Goal: Information Seeking & Learning: Learn about a topic

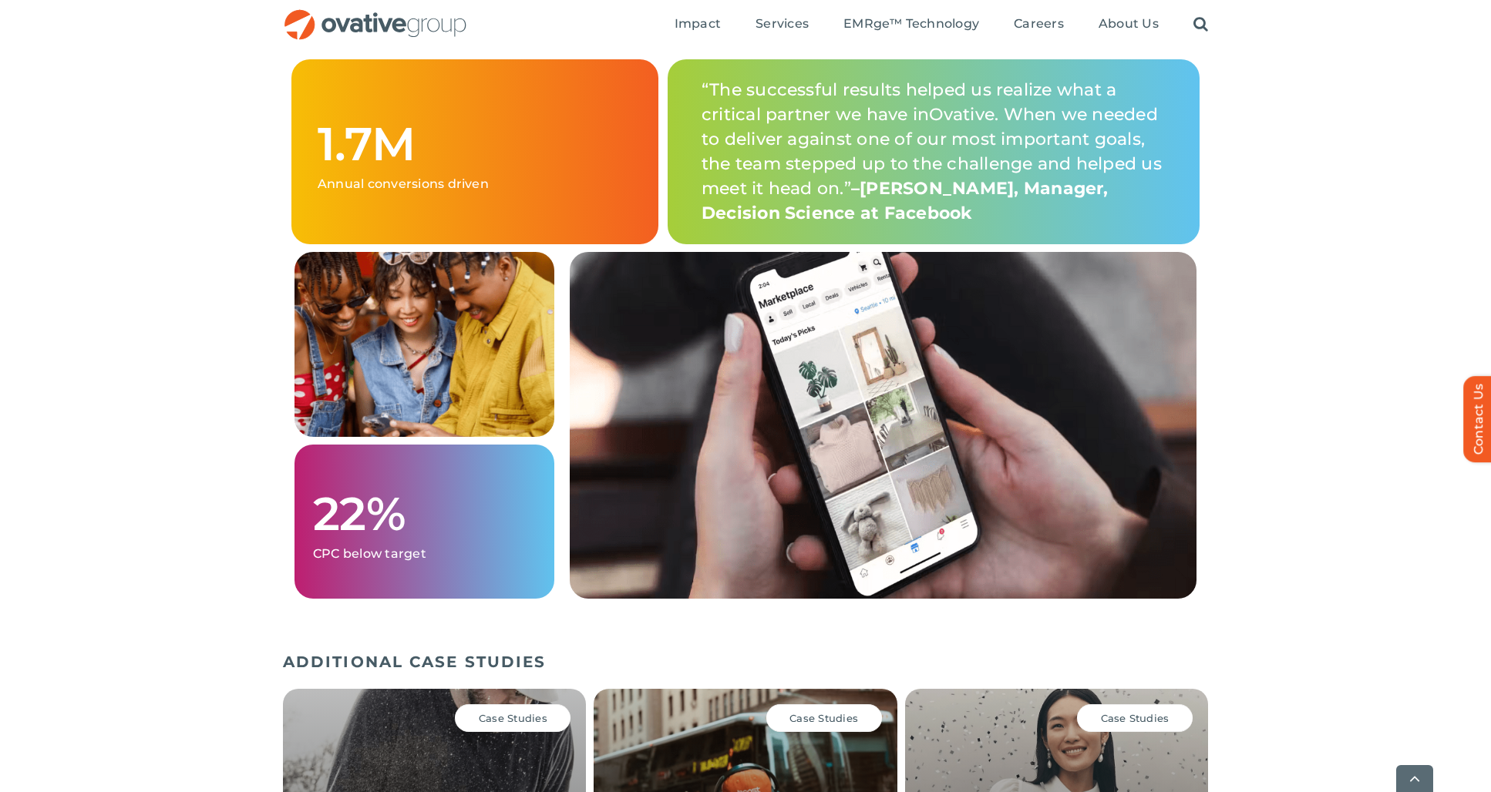
scroll to position [1651, 0]
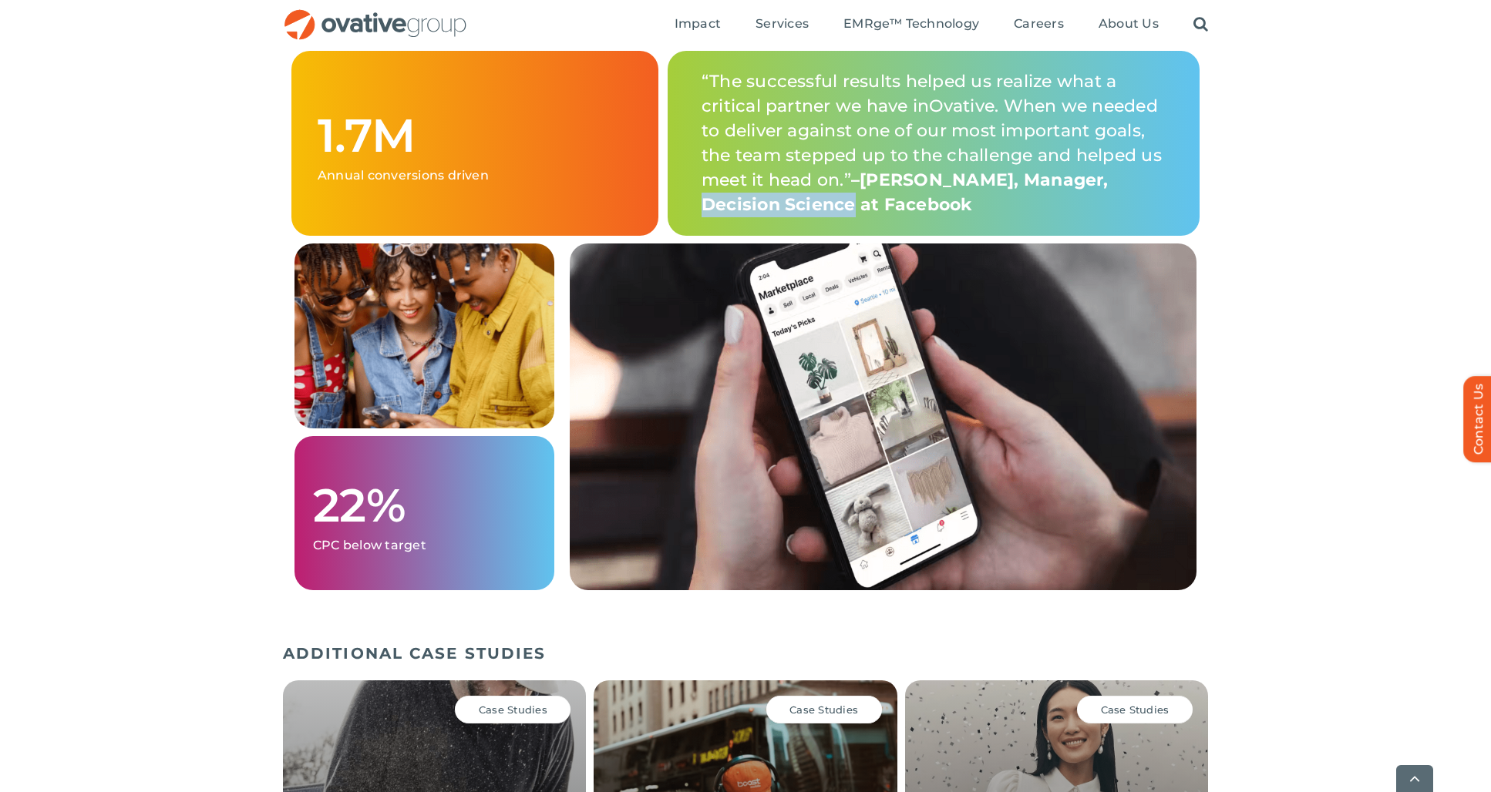
drag, startPoint x: 702, startPoint y: 208, endPoint x: 859, endPoint y: 217, distance: 157.5
click at [857, 212] on span ", Manager, Decision Science at Facebook" at bounding box center [904, 192] width 407 height 45
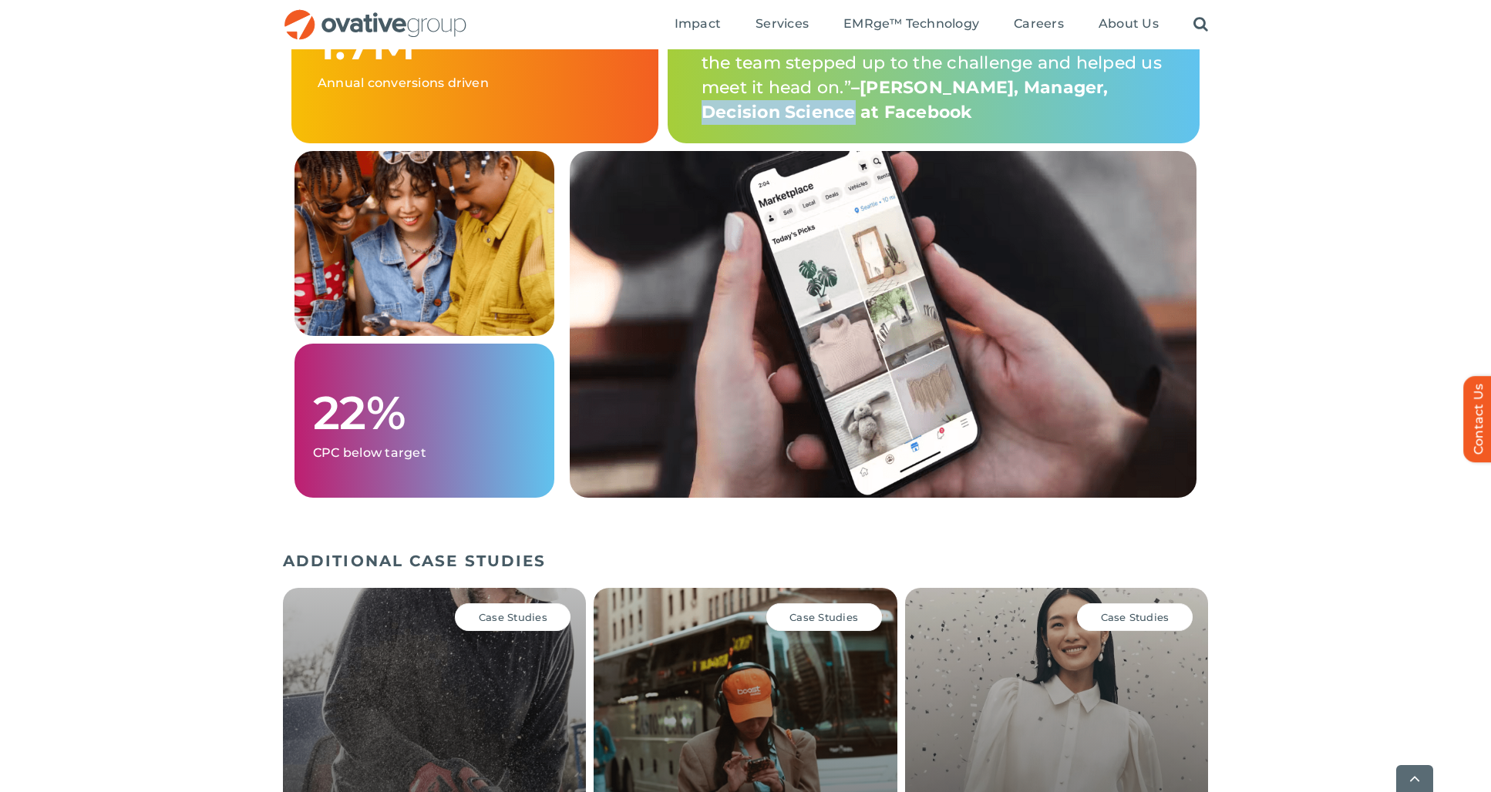
scroll to position [2333, 0]
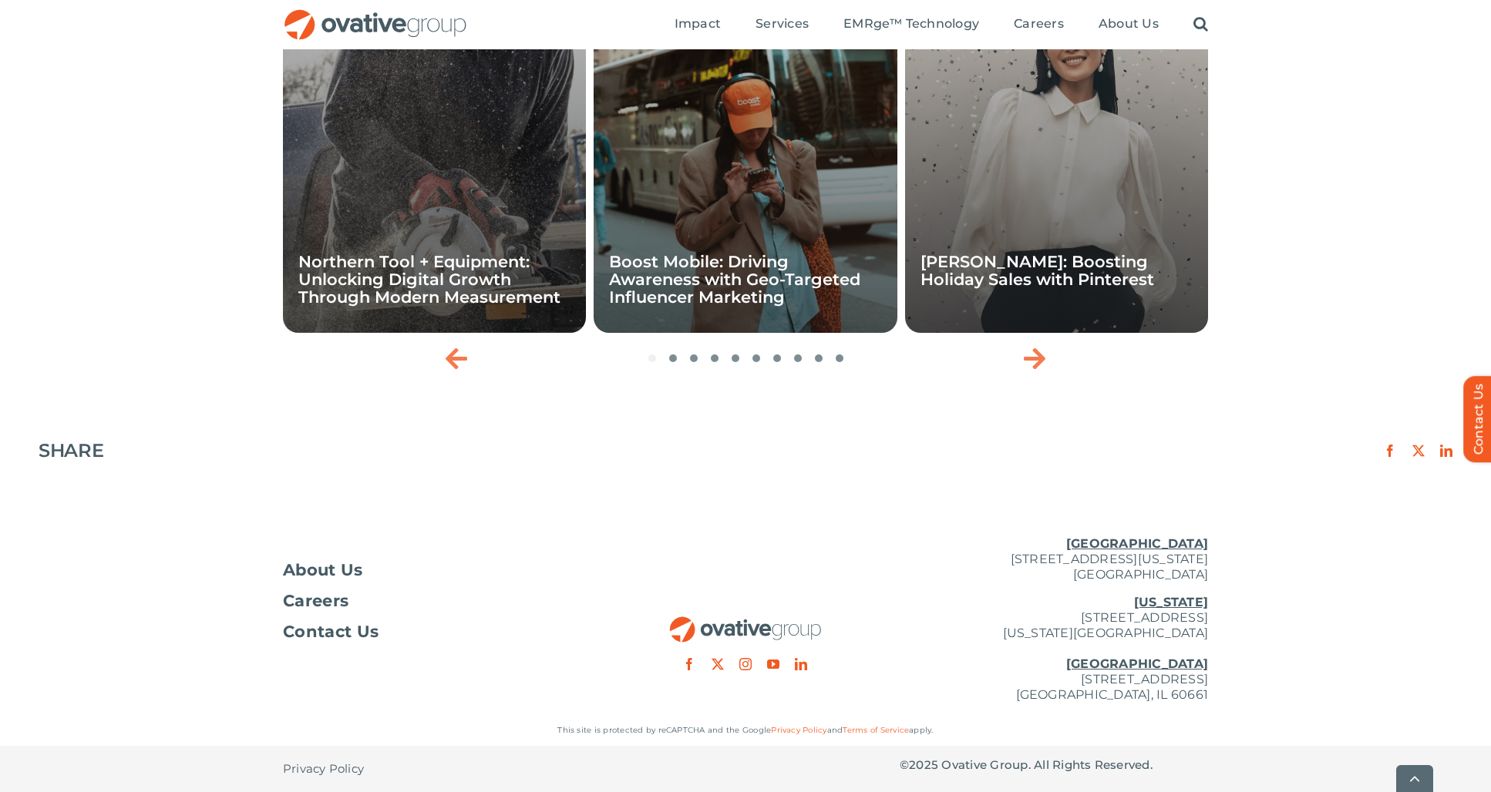
drag, startPoint x: 1205, startPoint y: 577, endPoint x: 990, endPoint y: 562, distance: 215.6
click at [960, 559] on div "About Us Careers Contact Us Minneapolis 729 Washington Avenue N, Suite 1000 Min…" at bounding box center [745, 619] width 1491 height 191
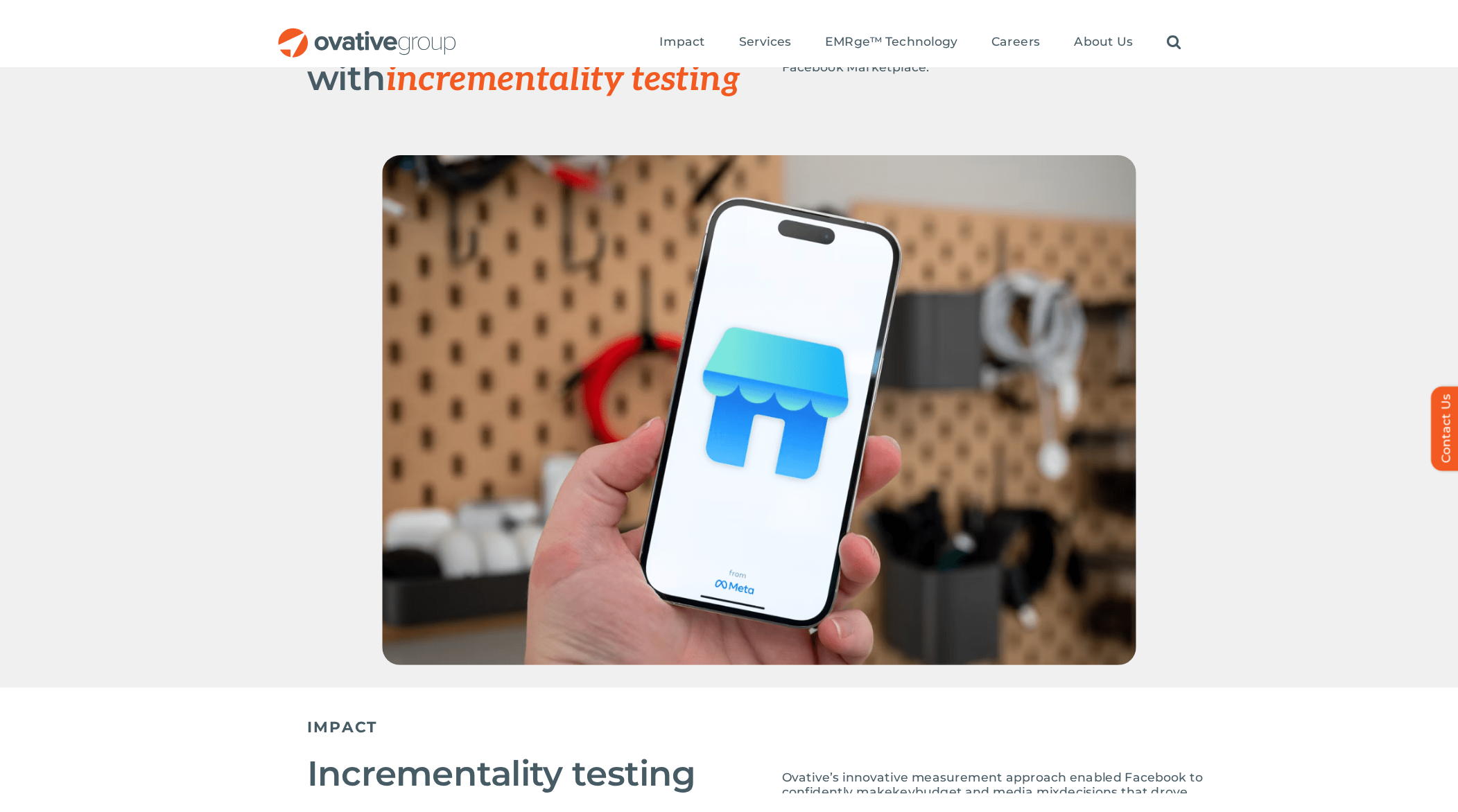
scroll to position [0, 0]
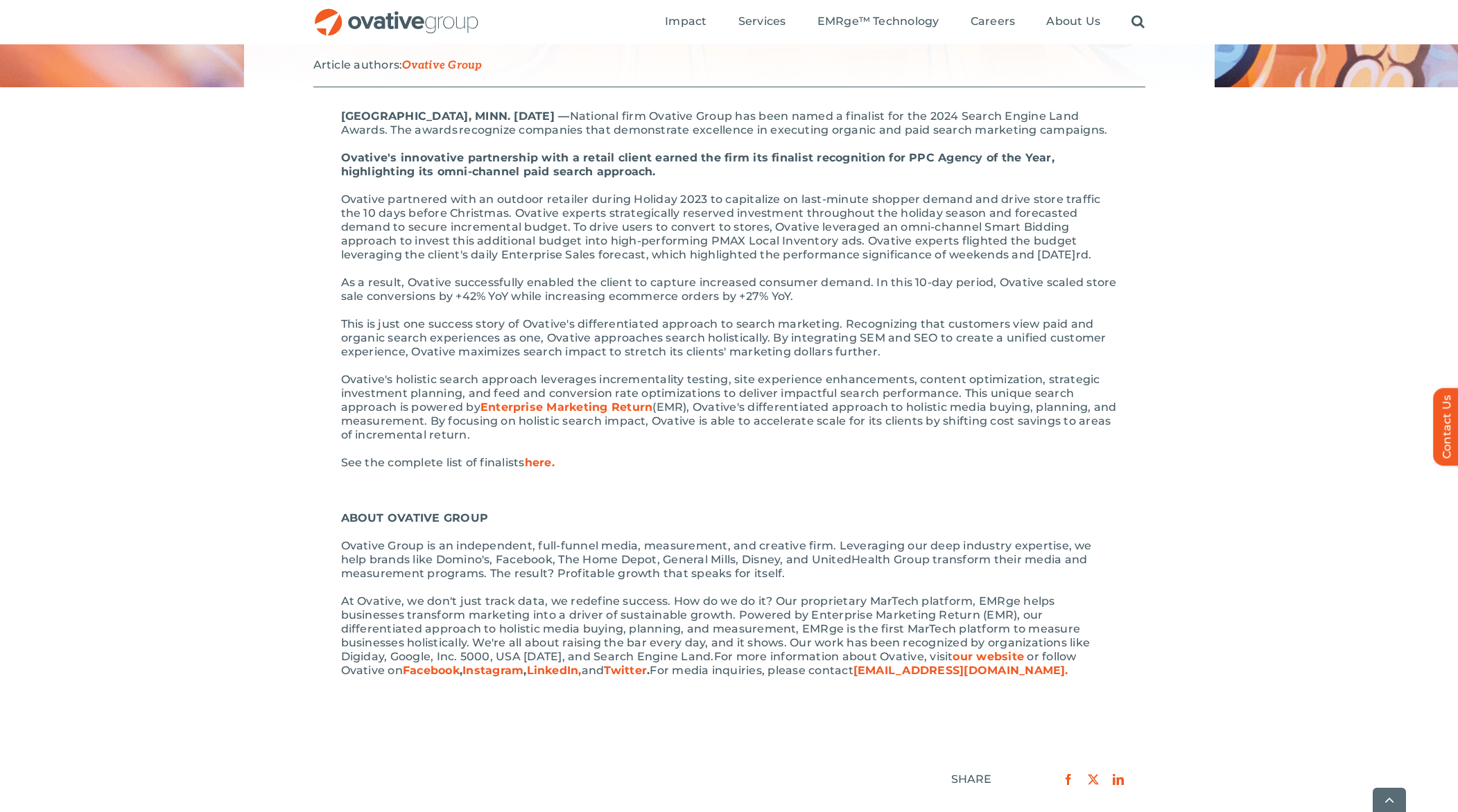
scroll to position [241, 0]
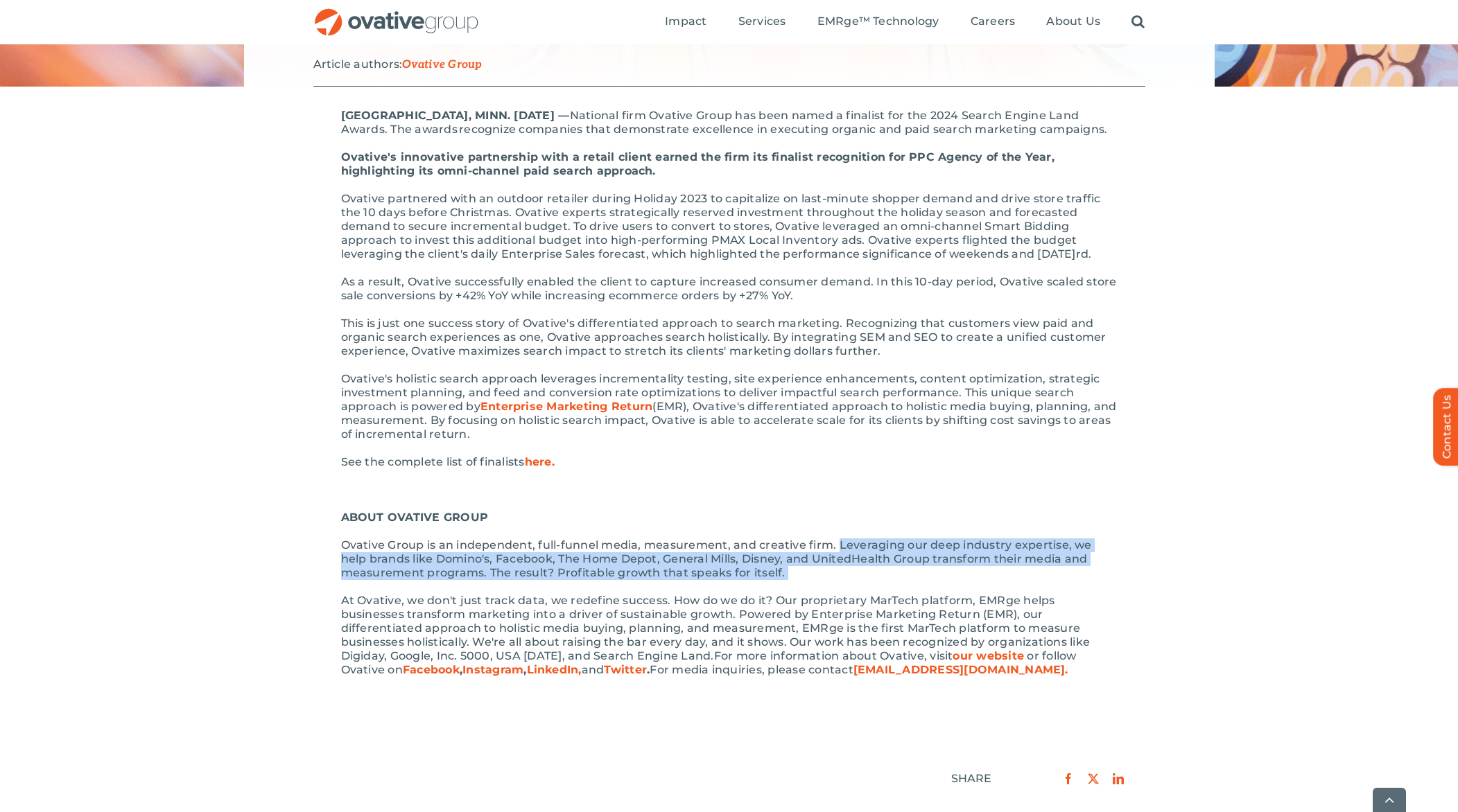
drag, startPoint x: 836, startPoint y: 564, endPoint x: 785, endPoint y: 588, distance: 56.4
click at [785, 580] on p "Ovative Group is an independent, full-funnel media, measurement, and creative f…" at bounding box center [729, 559] width 776 height 41
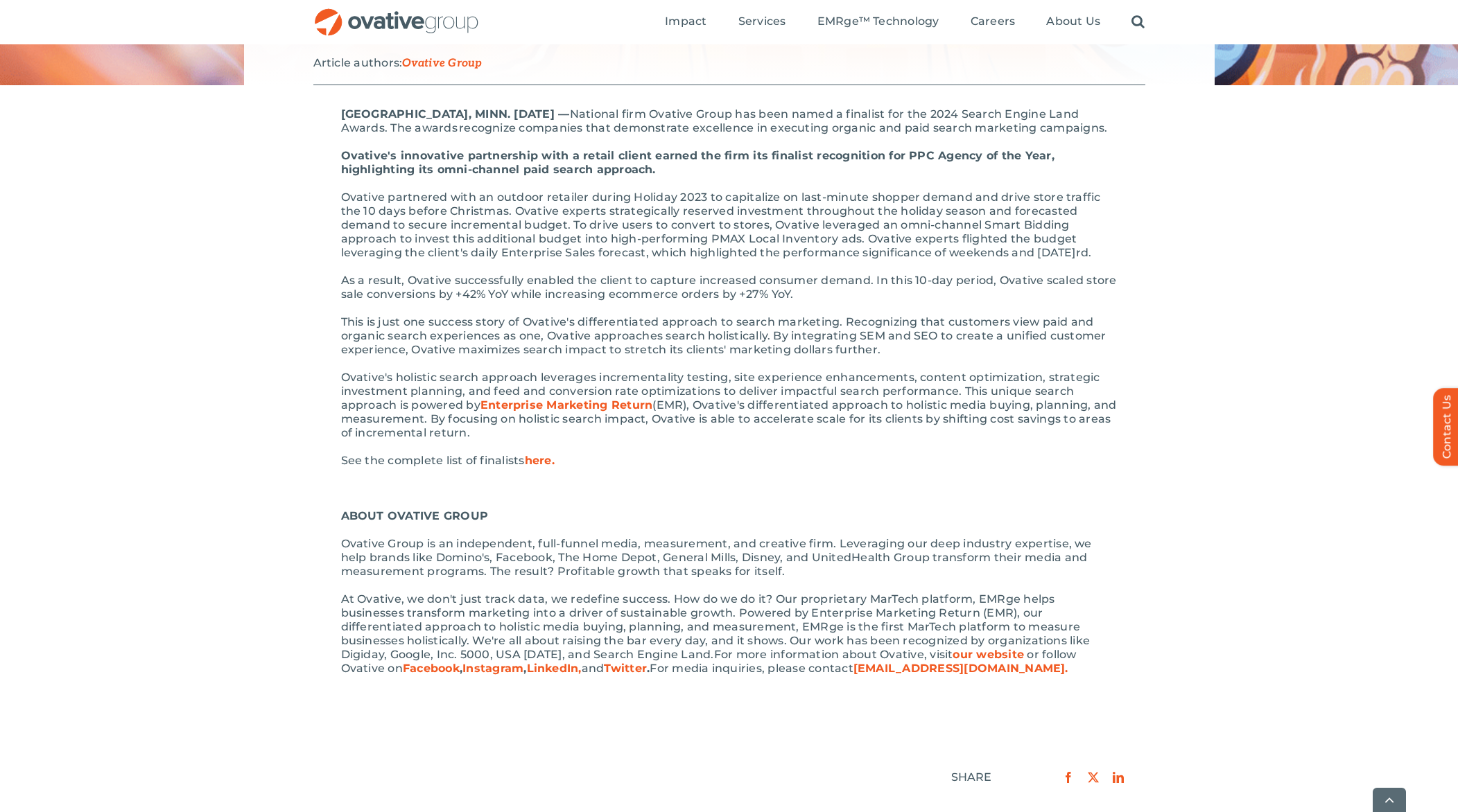
click at [685, 460] on div "[GEOGRAPHIC_DATA], MINN. [DATE] –– National firm Ovative Group has been named a…" at bounding box center [729, 397] width 776 height 582
click at [617, 412] on span "Enterprise Marketing Return" at bounding box center [566, 405] width 172 height 13
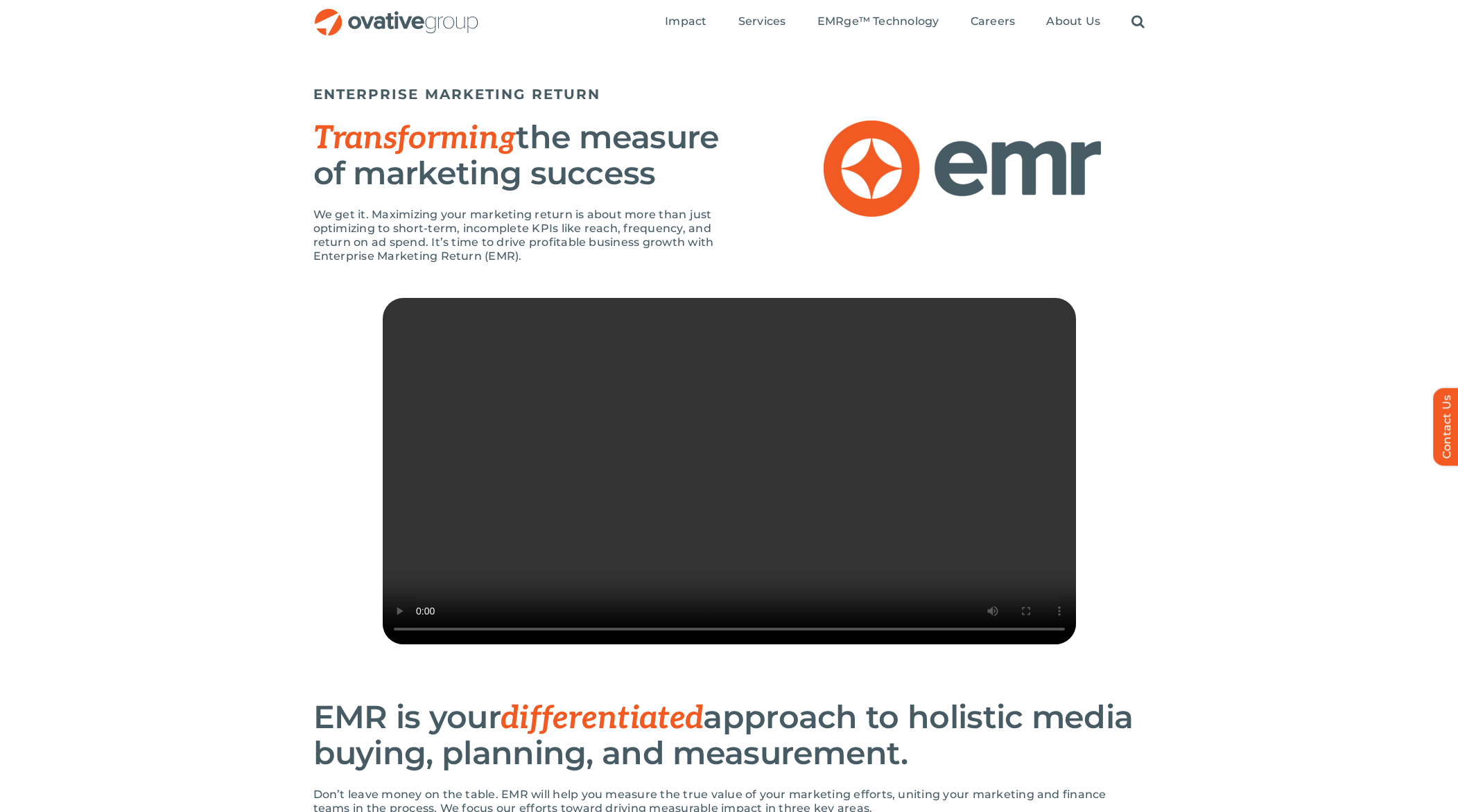
scroll to position [68, 0]
click at [230, 628] on div "Sorry, your browser doesn't support embedded videos." at bounding box center [729, 495] width 1458 height 395
click at [712, 491] on video "Sorry, your browser doesn't support embedded videos." at bounding box center [729, 471] width 693 height 346
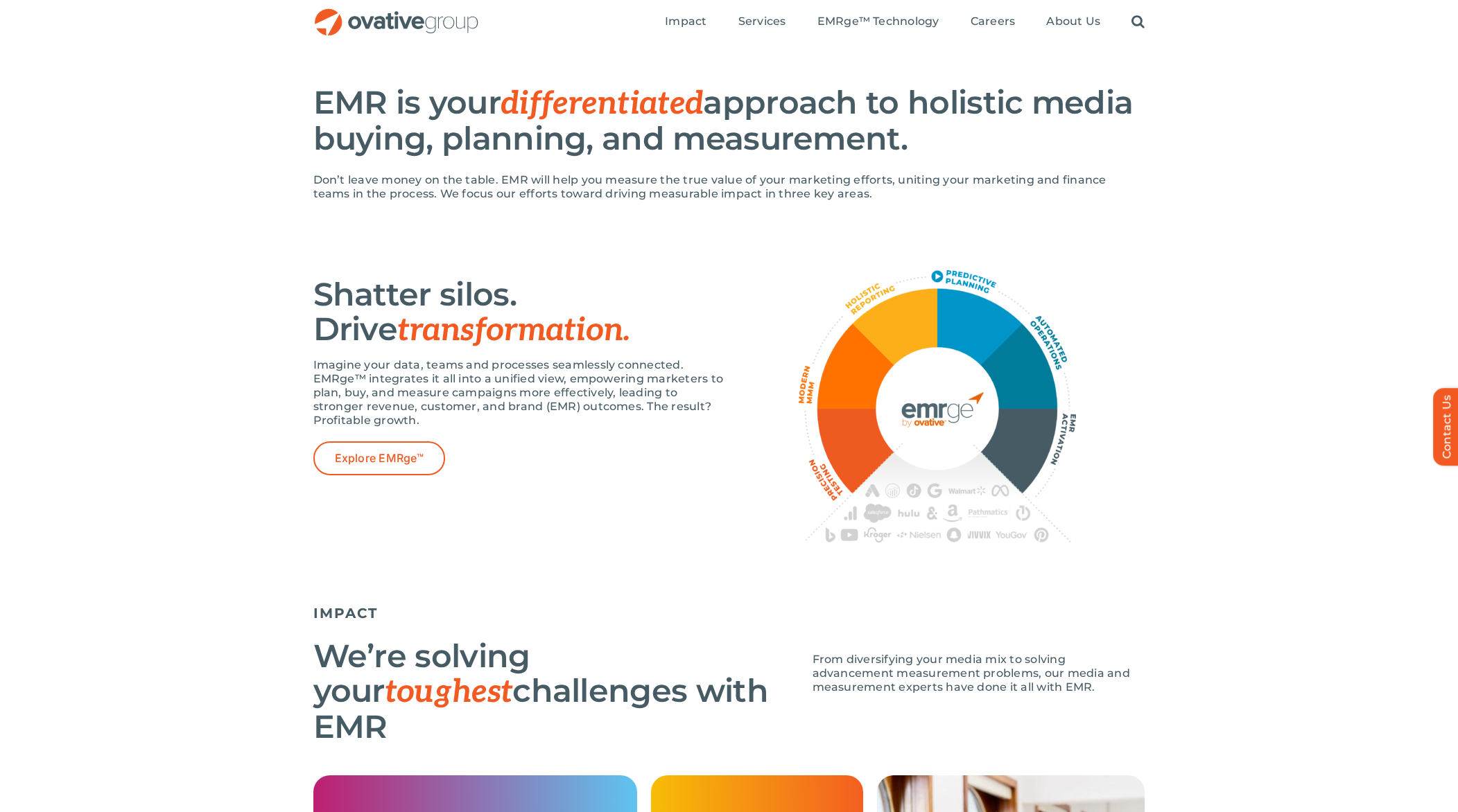
scroll to position [679, 0]
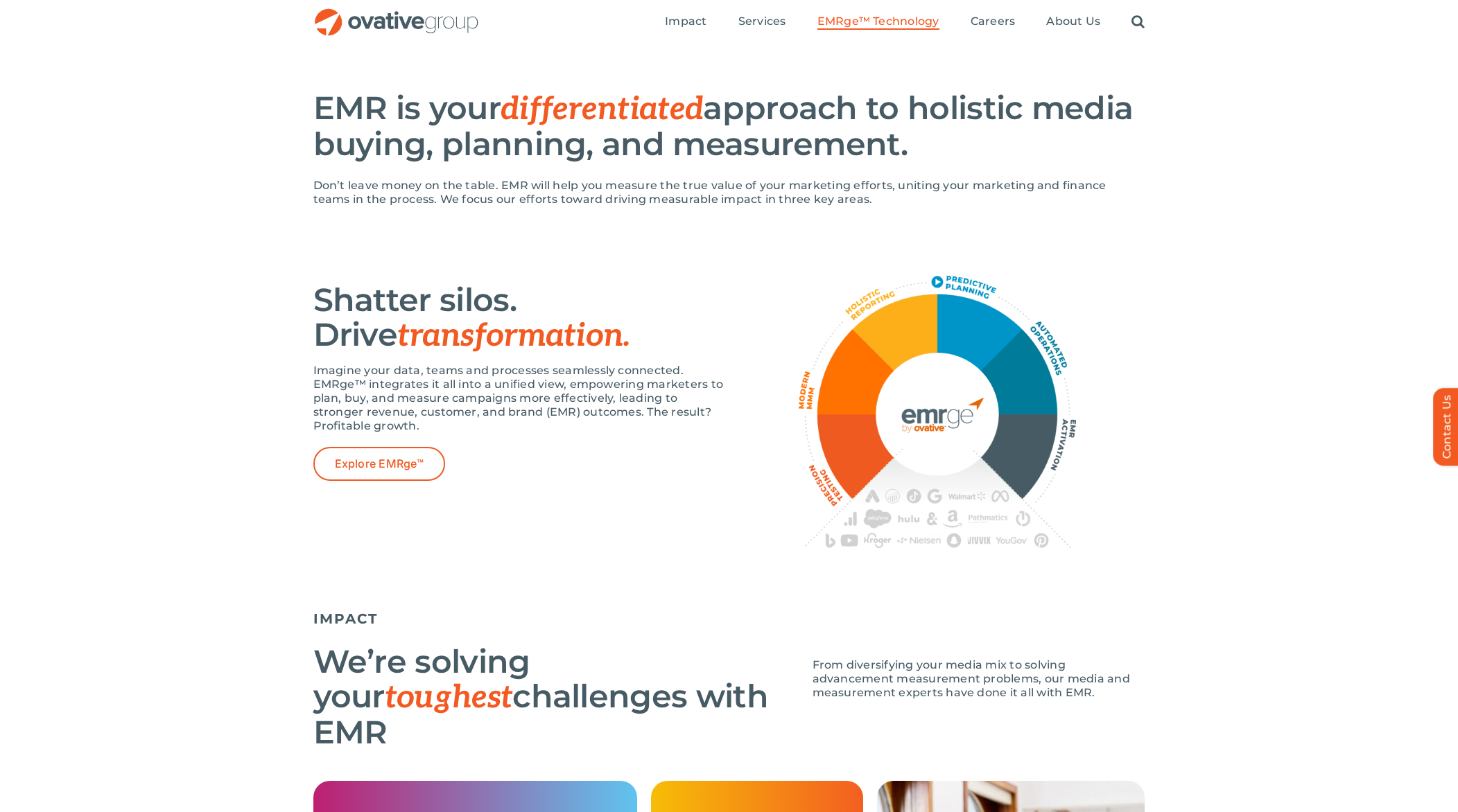
click at [885, 17] on span "EMRge™ Technology" at bounding box center [879, 21] width 122 height 13
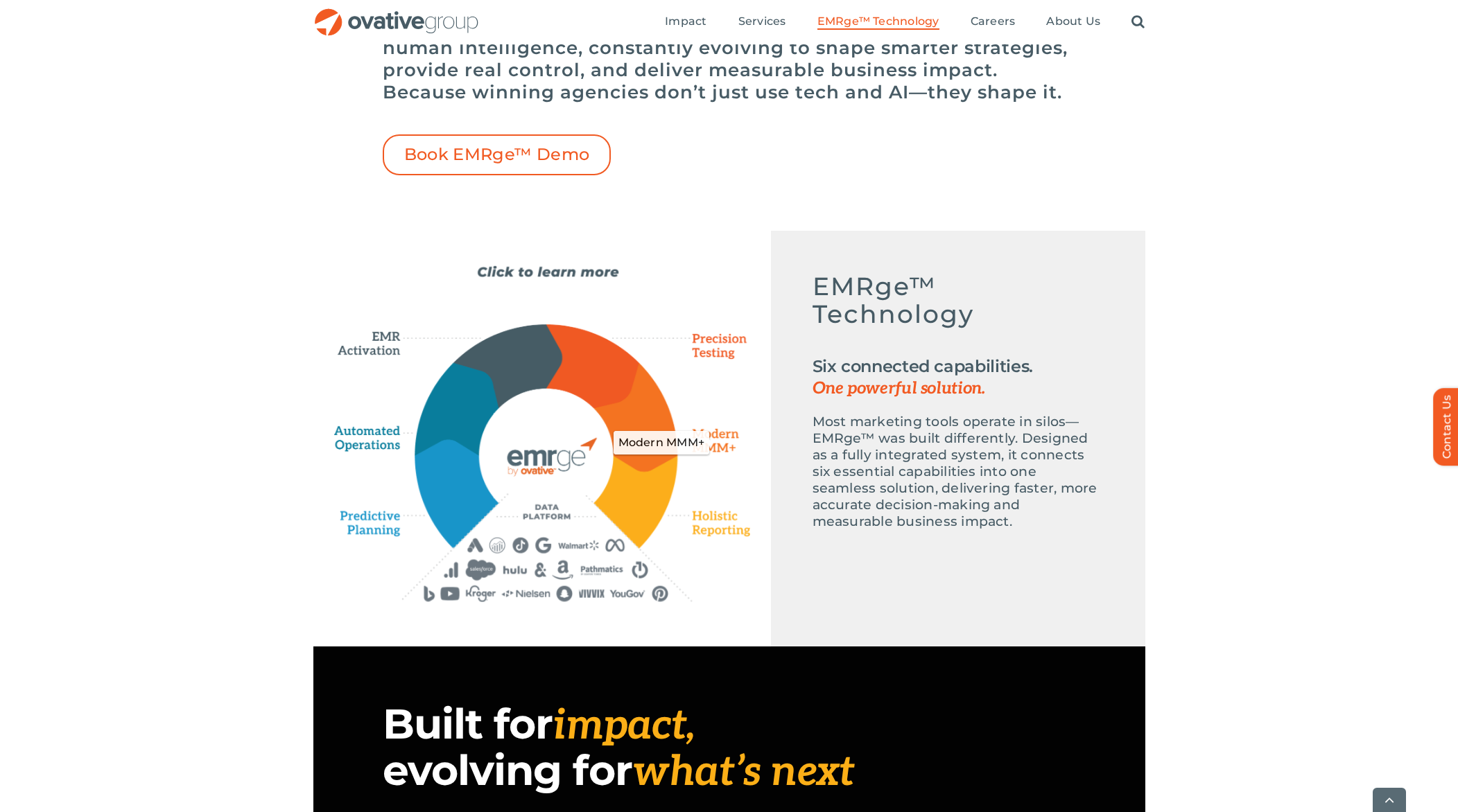
scroll to position [495, 0]
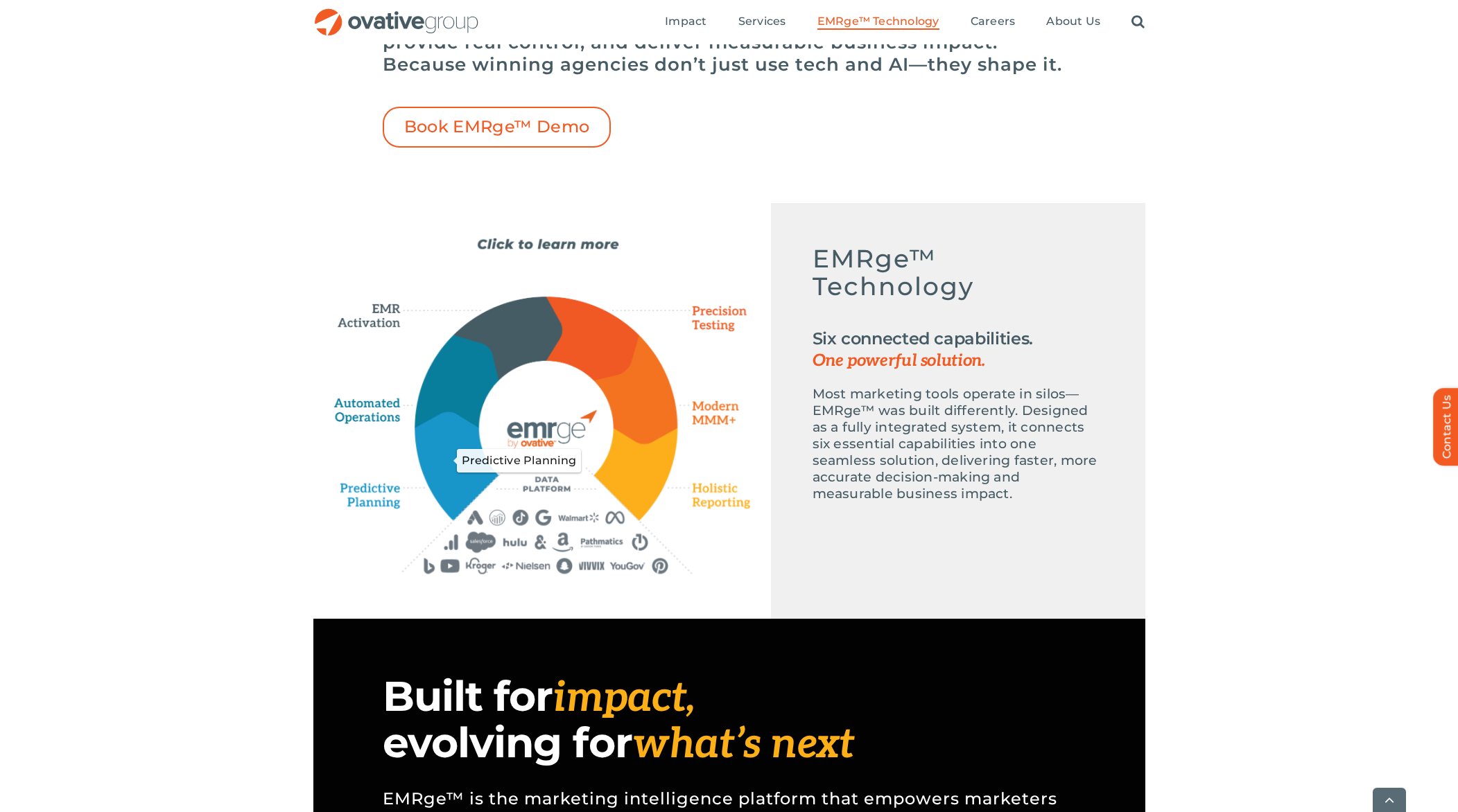
click at [452, 474] on icon "Predictive Planning" at bounding box center [456, 466] width 82 height 106
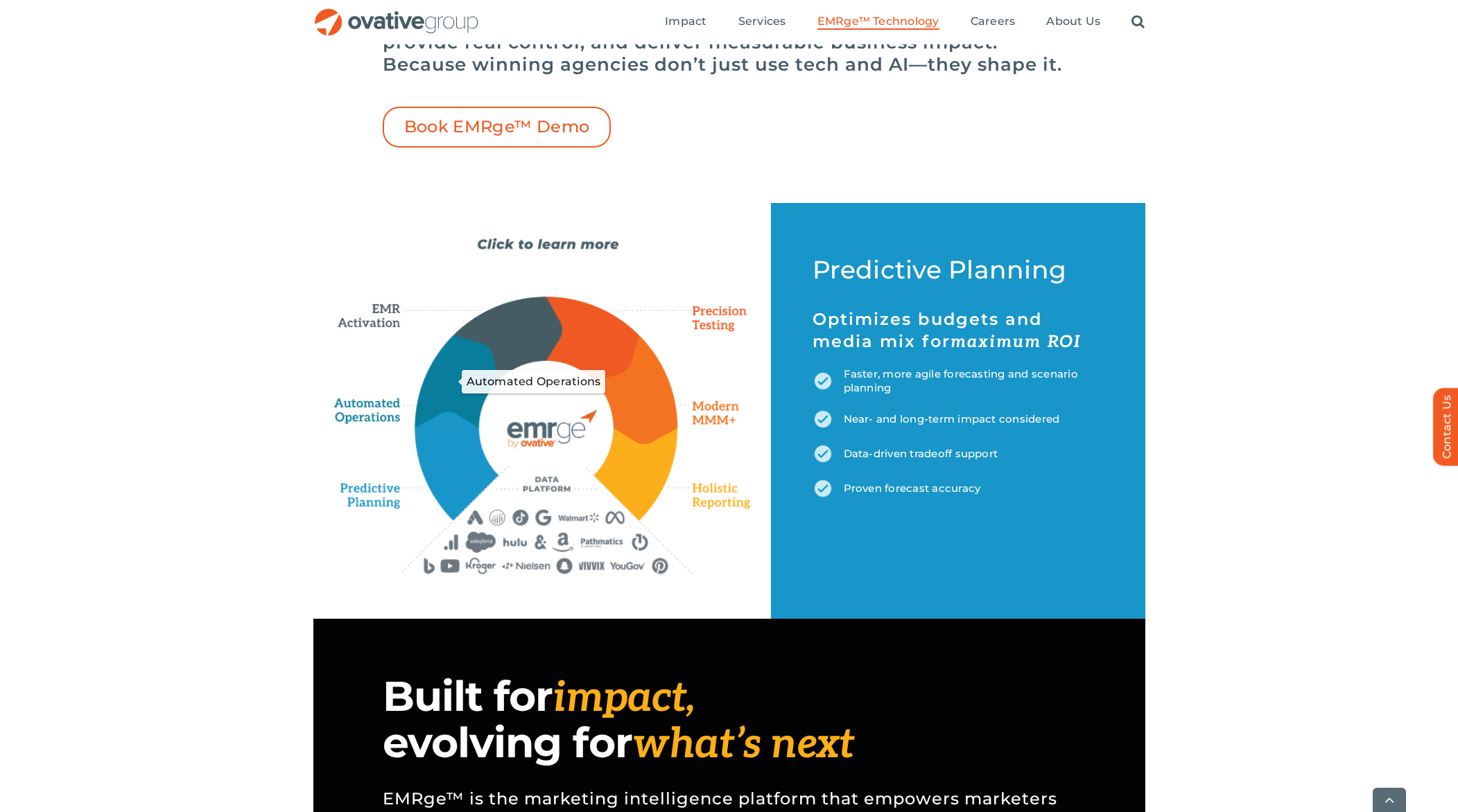
click at [463, 388] on icon "Automated Operations" at bounding box center [458, 381] width 85 height 93
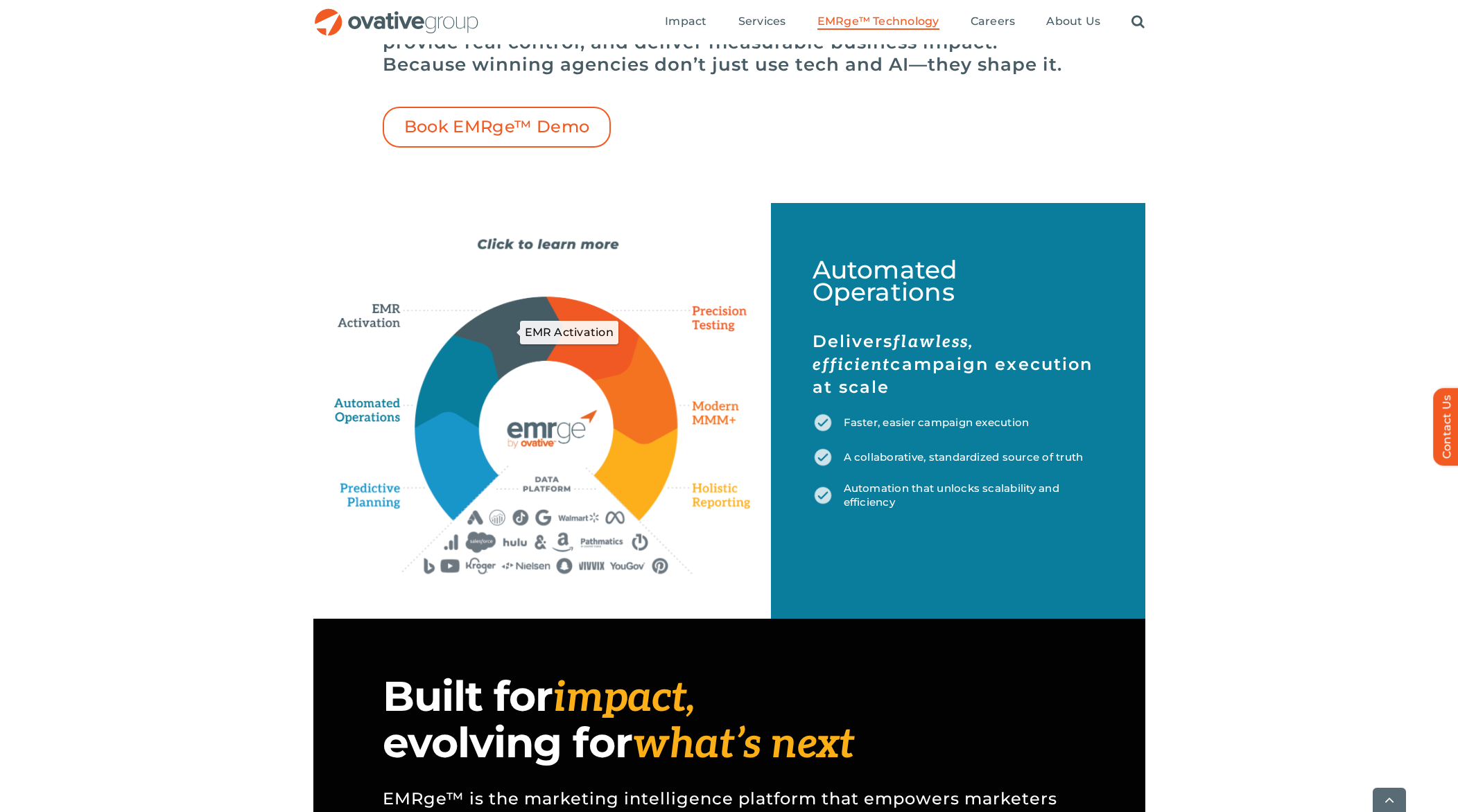
click at [515, 340] on icon "EMR Activation" at bounding box center [507, 337] width 108 height 82
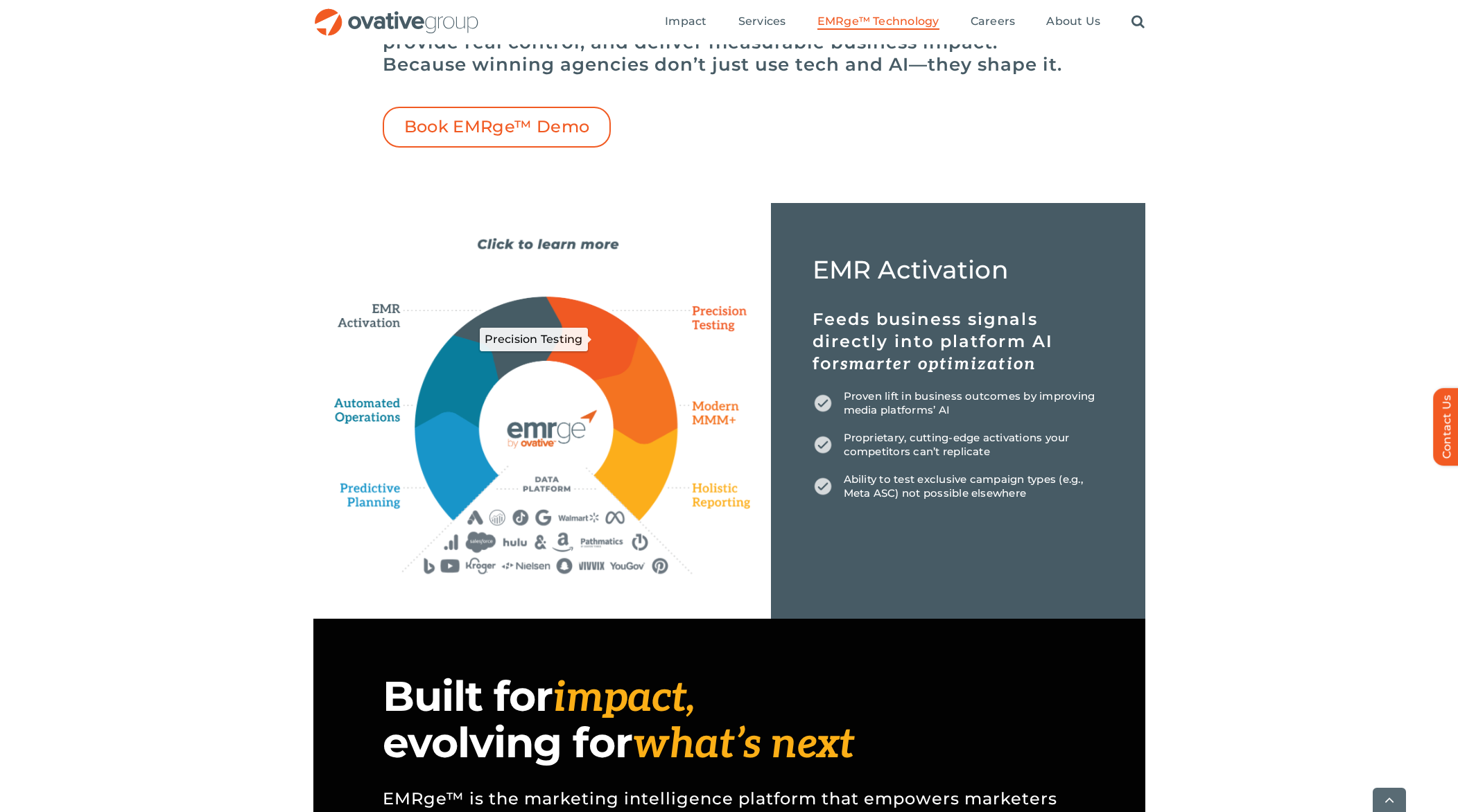
click at [604, 344] on icon "Precision Testing" at bounding box center [592, 339] width 93 height 83
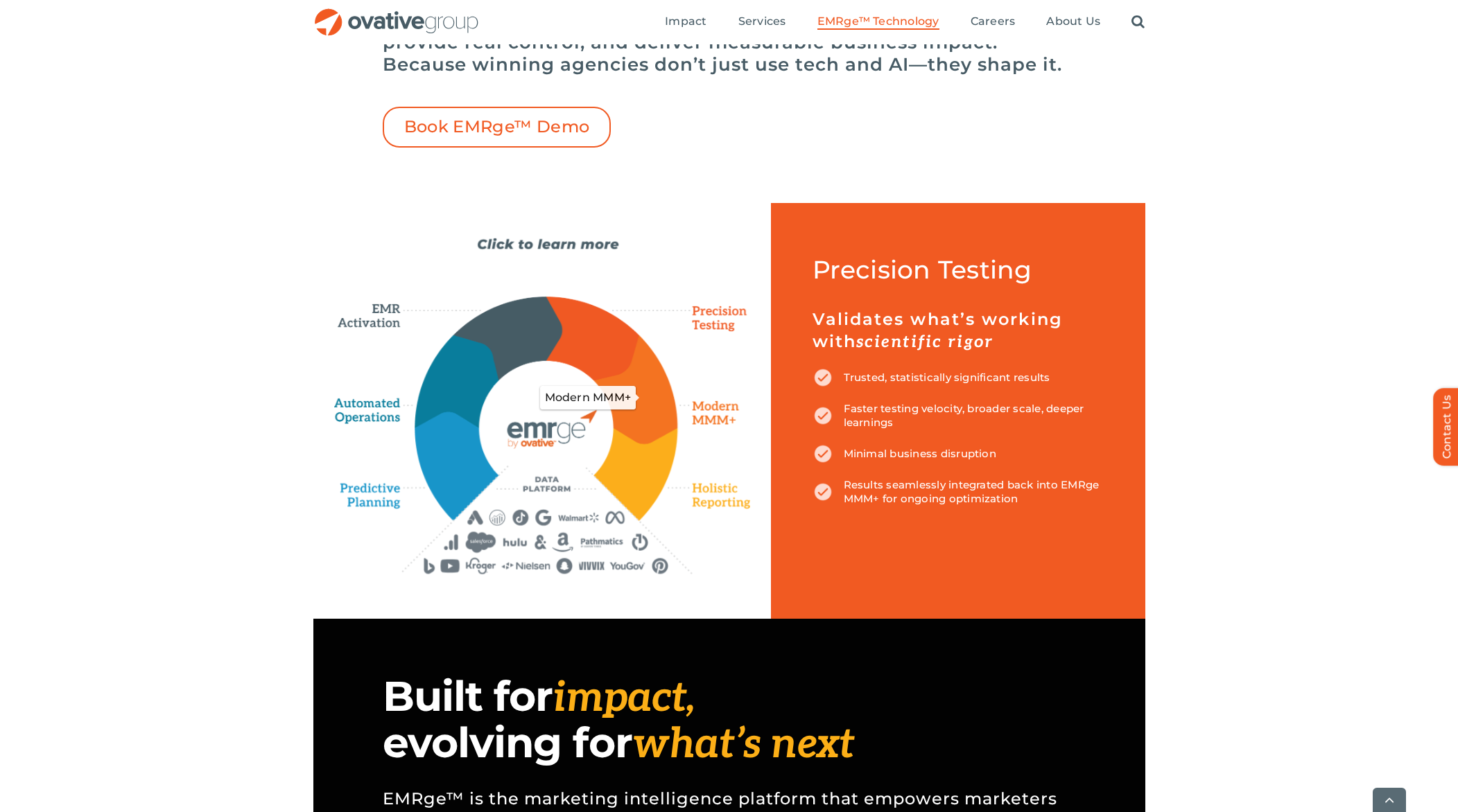
click at [644, 394] on icon "Modern MMM+" at bounding box center [636, 388] width 83 height 109
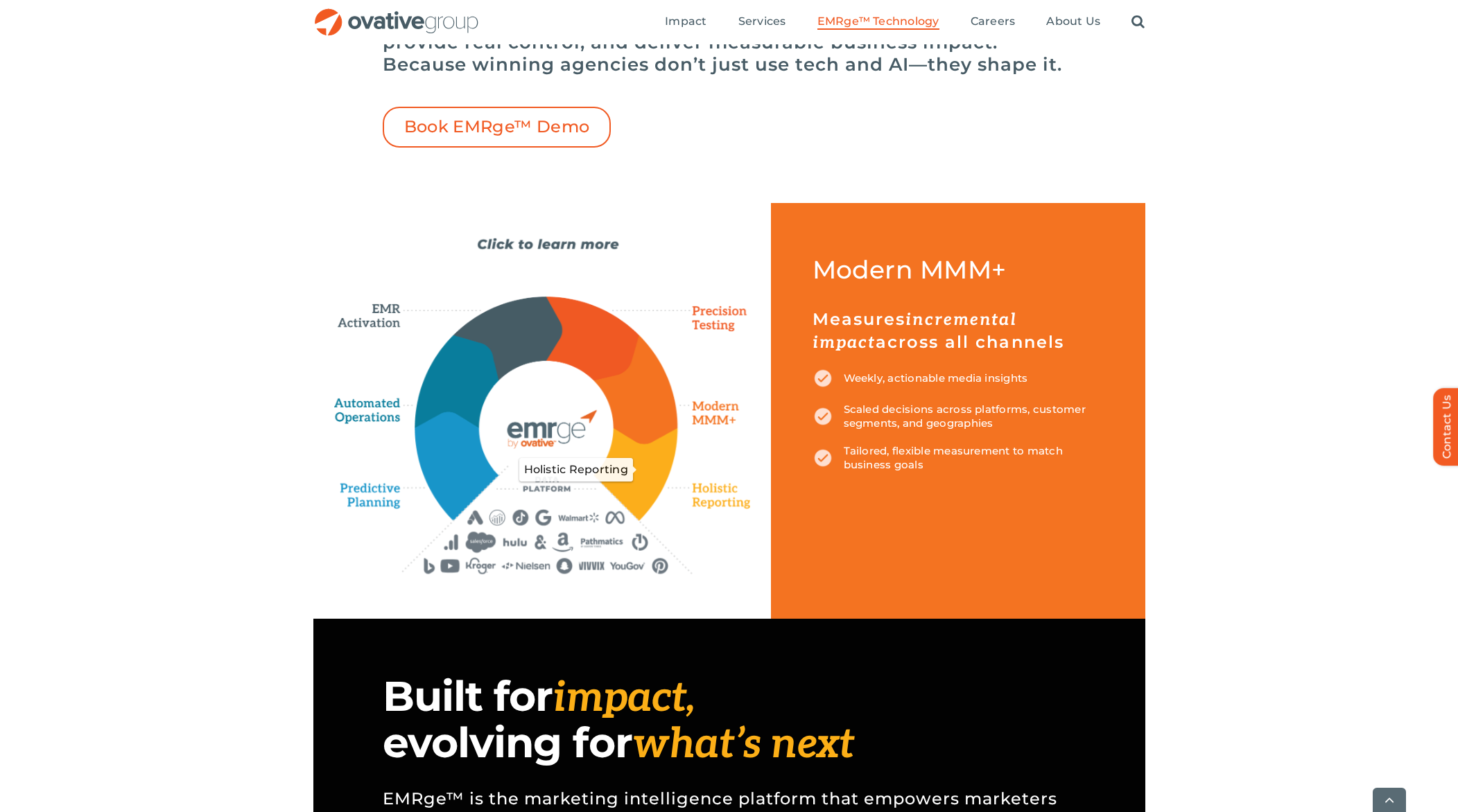
click at [634, 457] on icon "Holistic Reporting" at bounding box center [636, 474] width 83 height 92
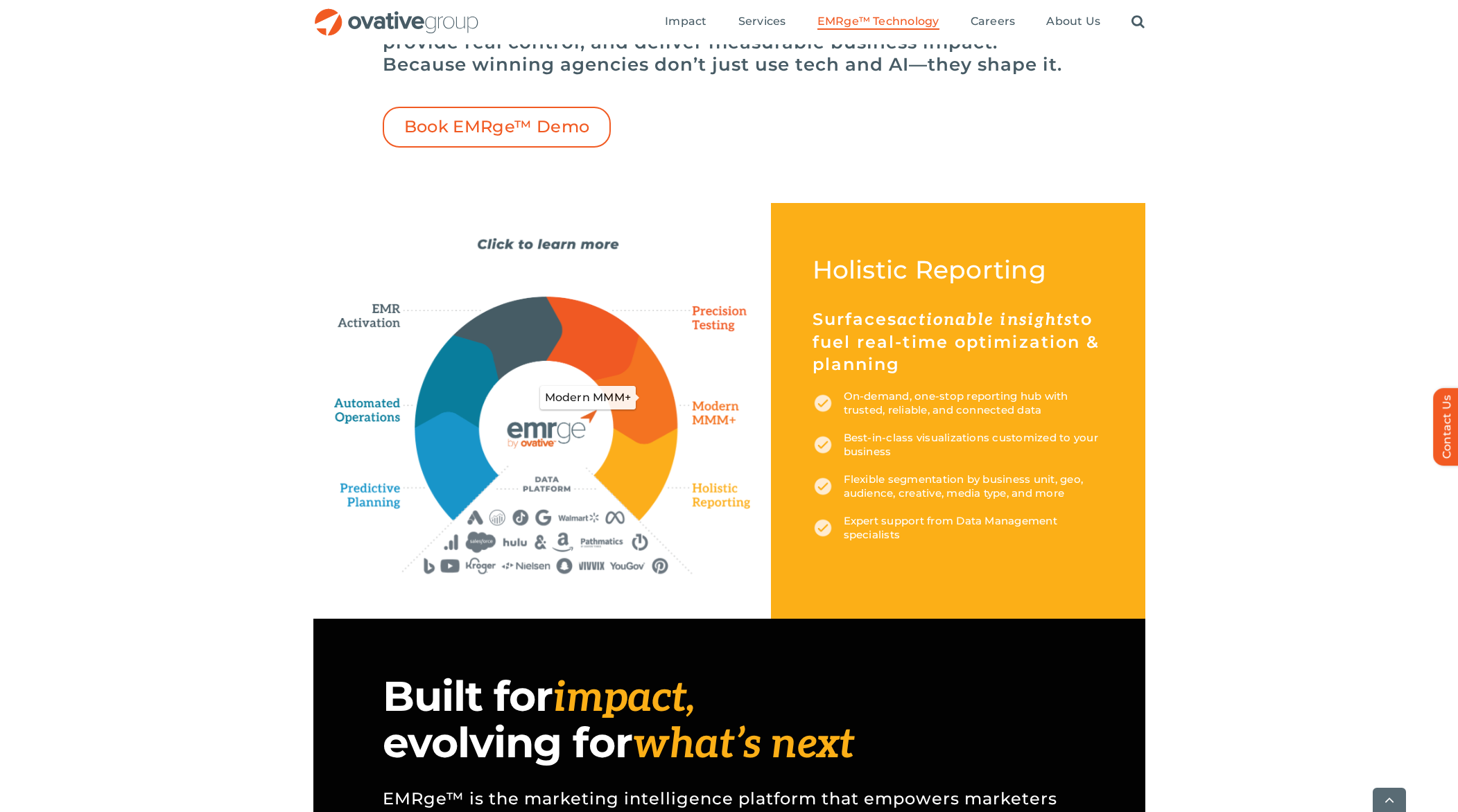
click at [665, 394] on icon "Modern MMM+" at bounding box center [636, 388] width 83 height 109
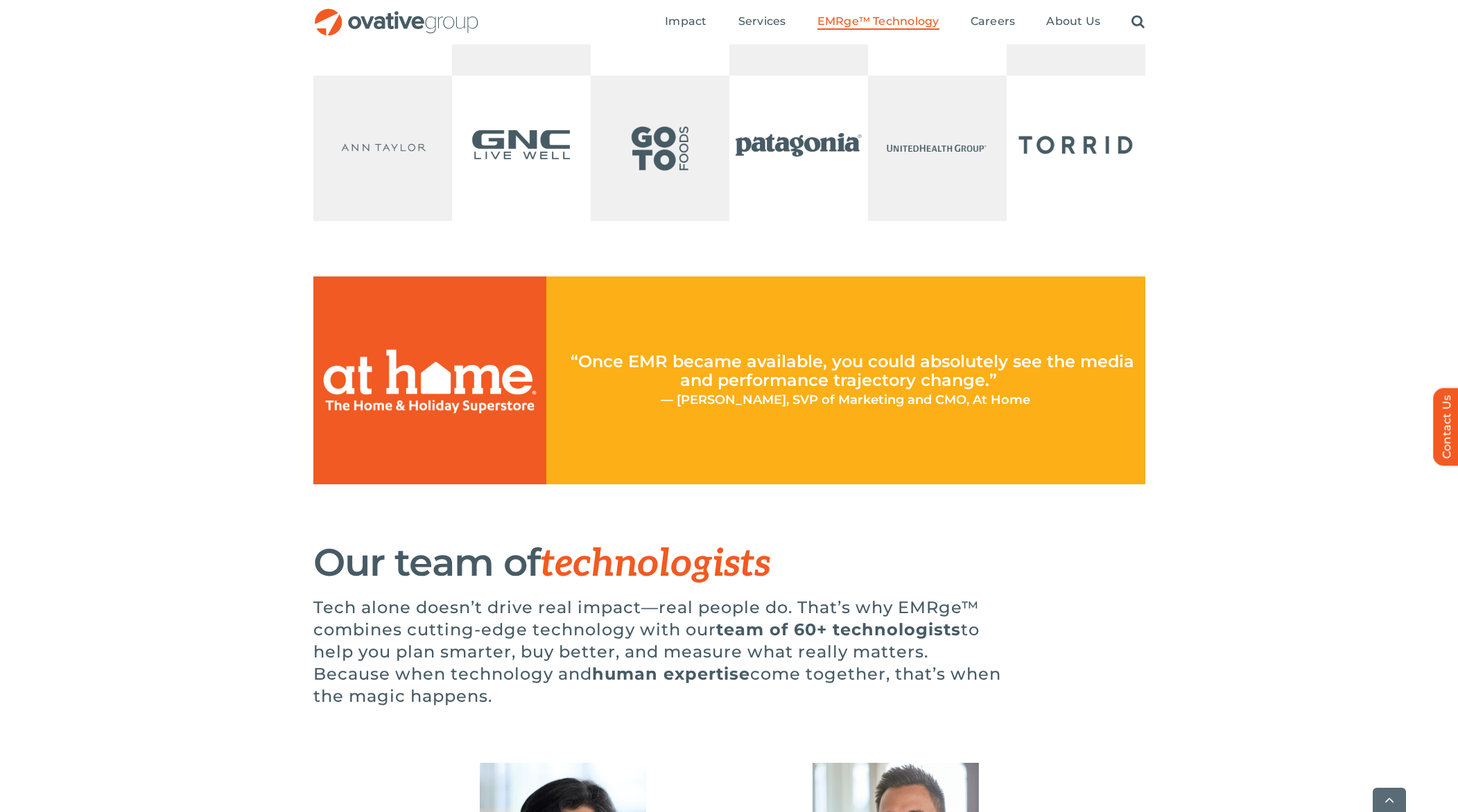
scroll to position [3254, 0]
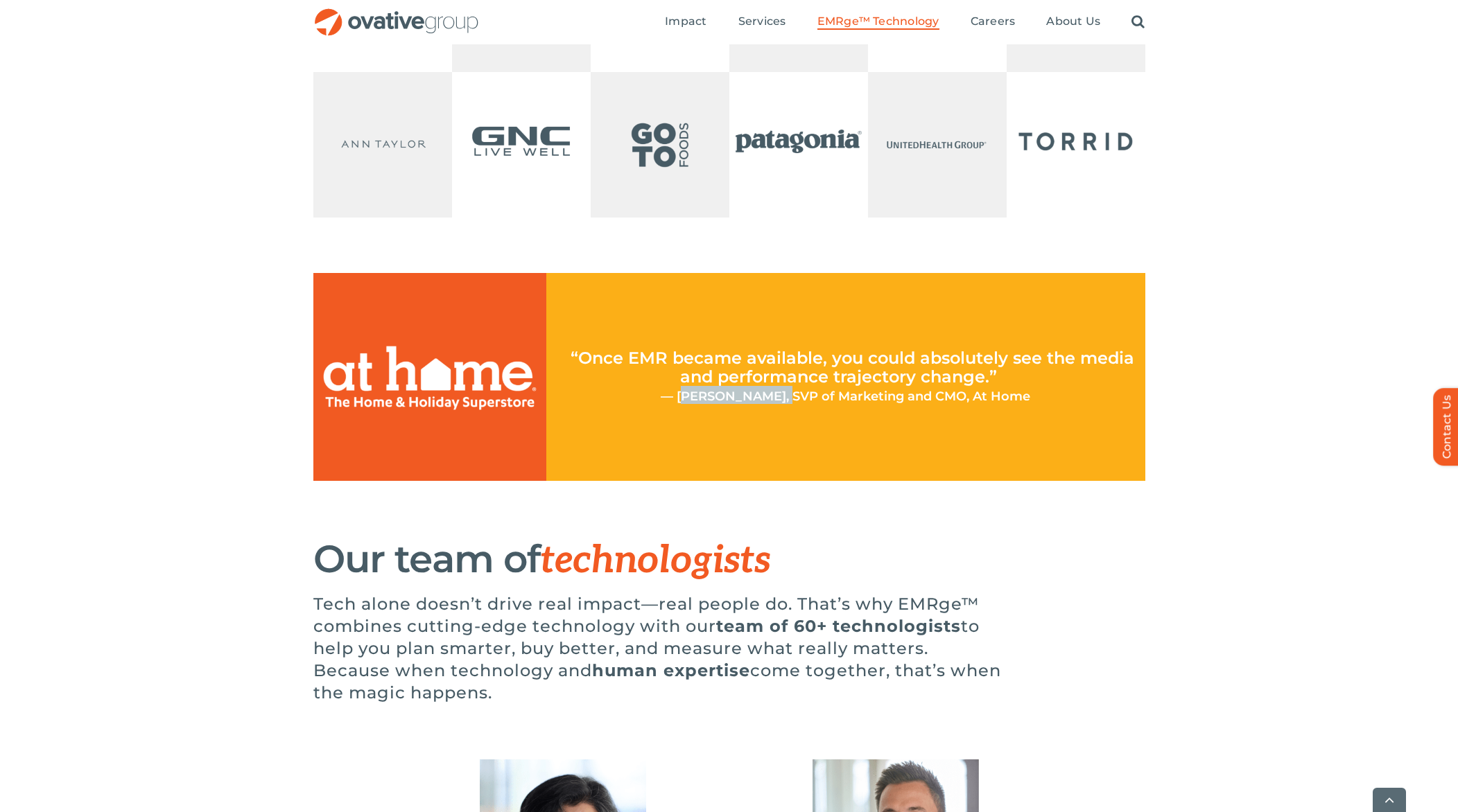
drag, startPoint x: 783, startPoint y: 443, endPoint x: 686, endPoint y: 440, distance: 97.0
click at [686, 404] on span "— Susan Rodgers, SVP of Marketing and CMO, At Home" at bounding box center [845, 396] width 370 height 15
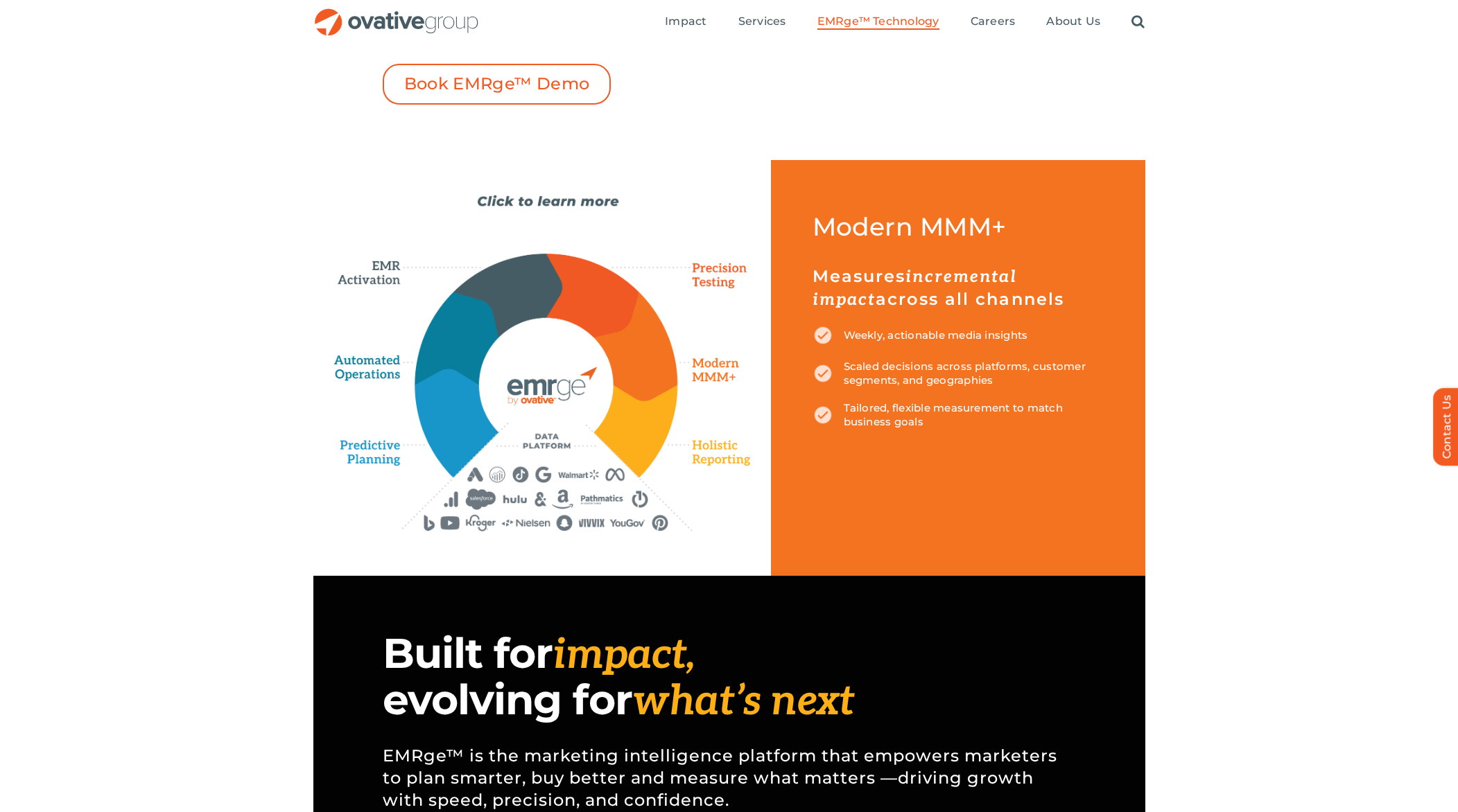
scroll to position [528, 0]
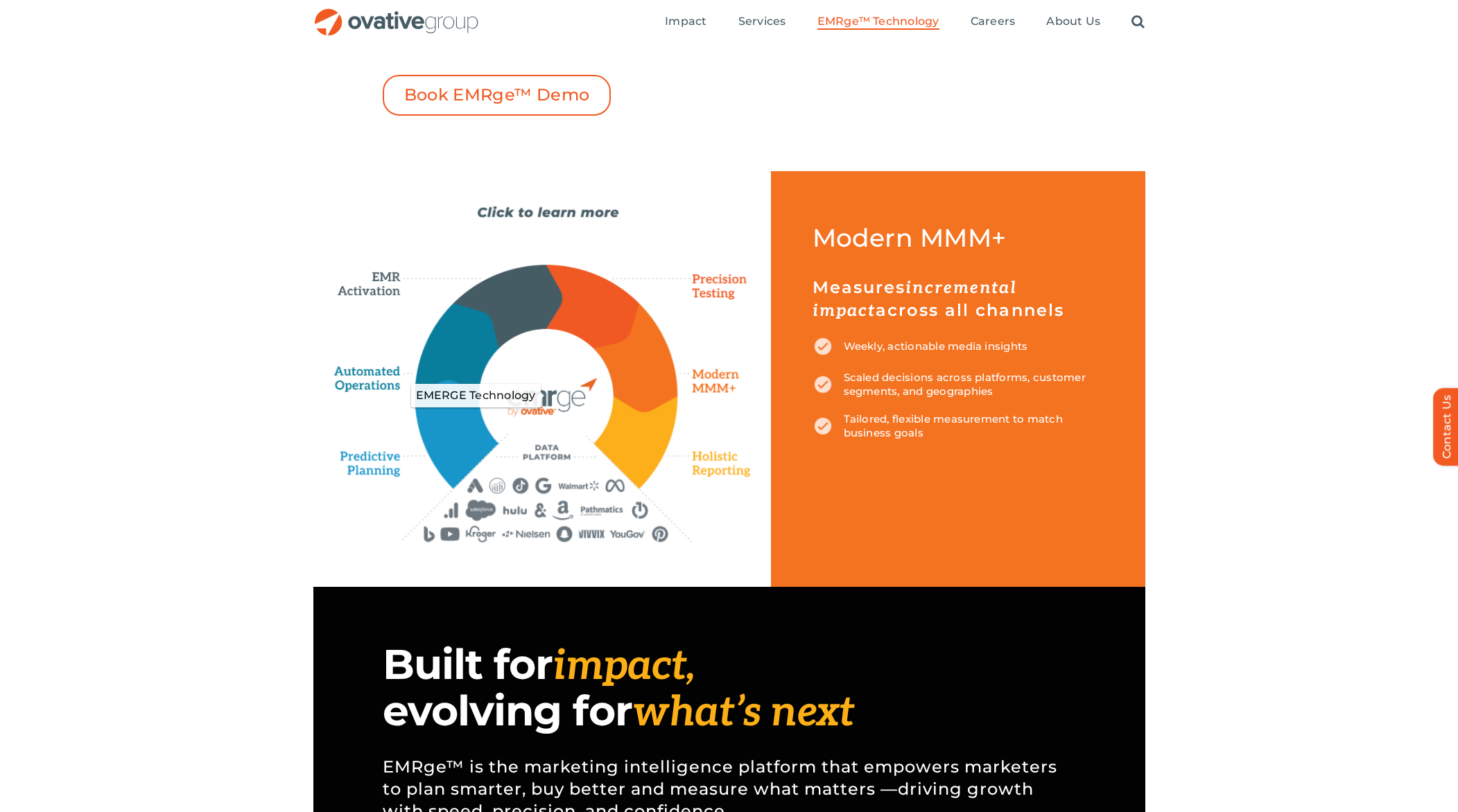
click at [546, 458] on icon "EMERGE Technology" at bounding box center [546, 396] width 135 height 135
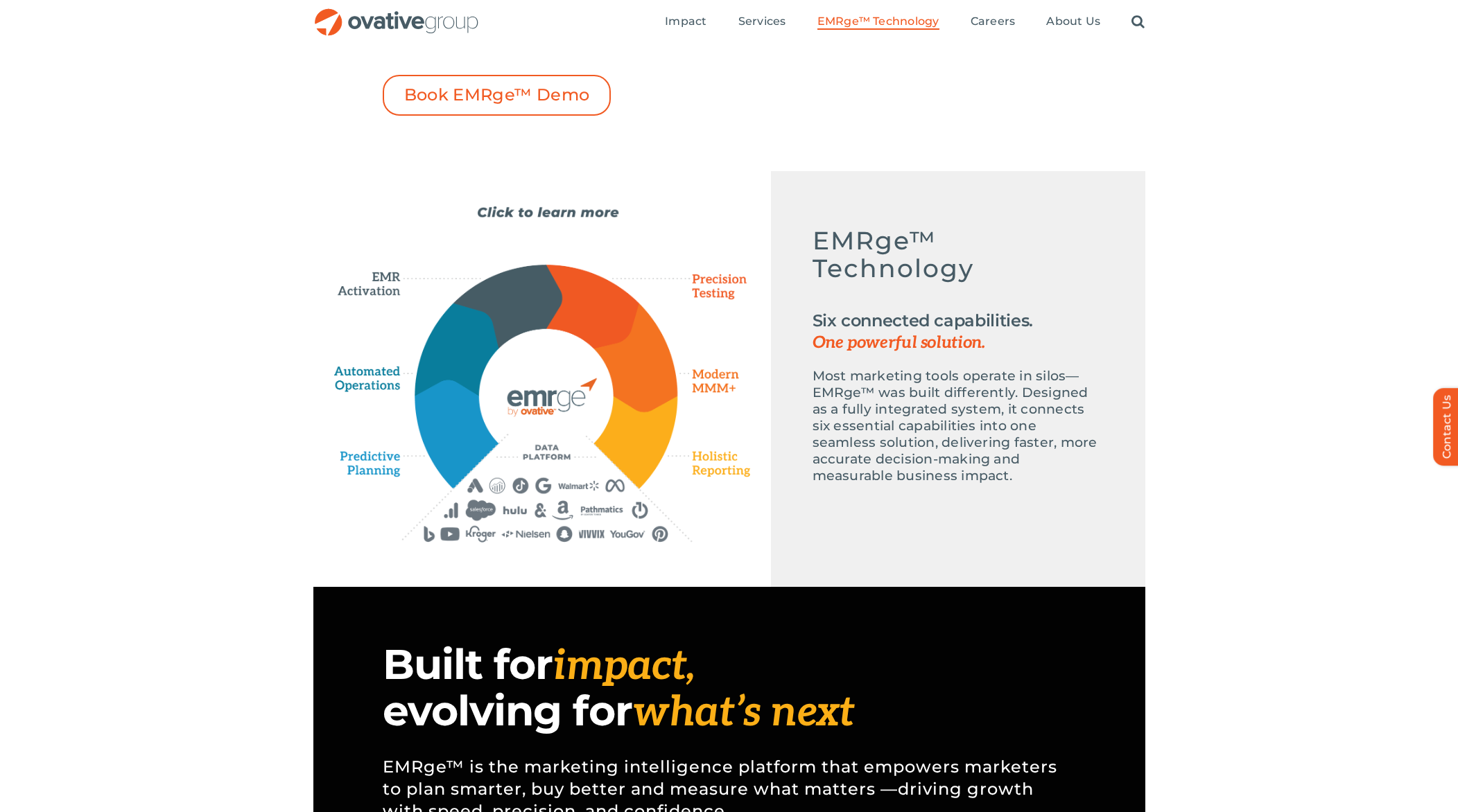
click at [647, 226] on div "Emerge-asset EMRge™ Technology Six connected capabilities. One powerful solutio…" at bounding box center [542, 374] width 416 height 337
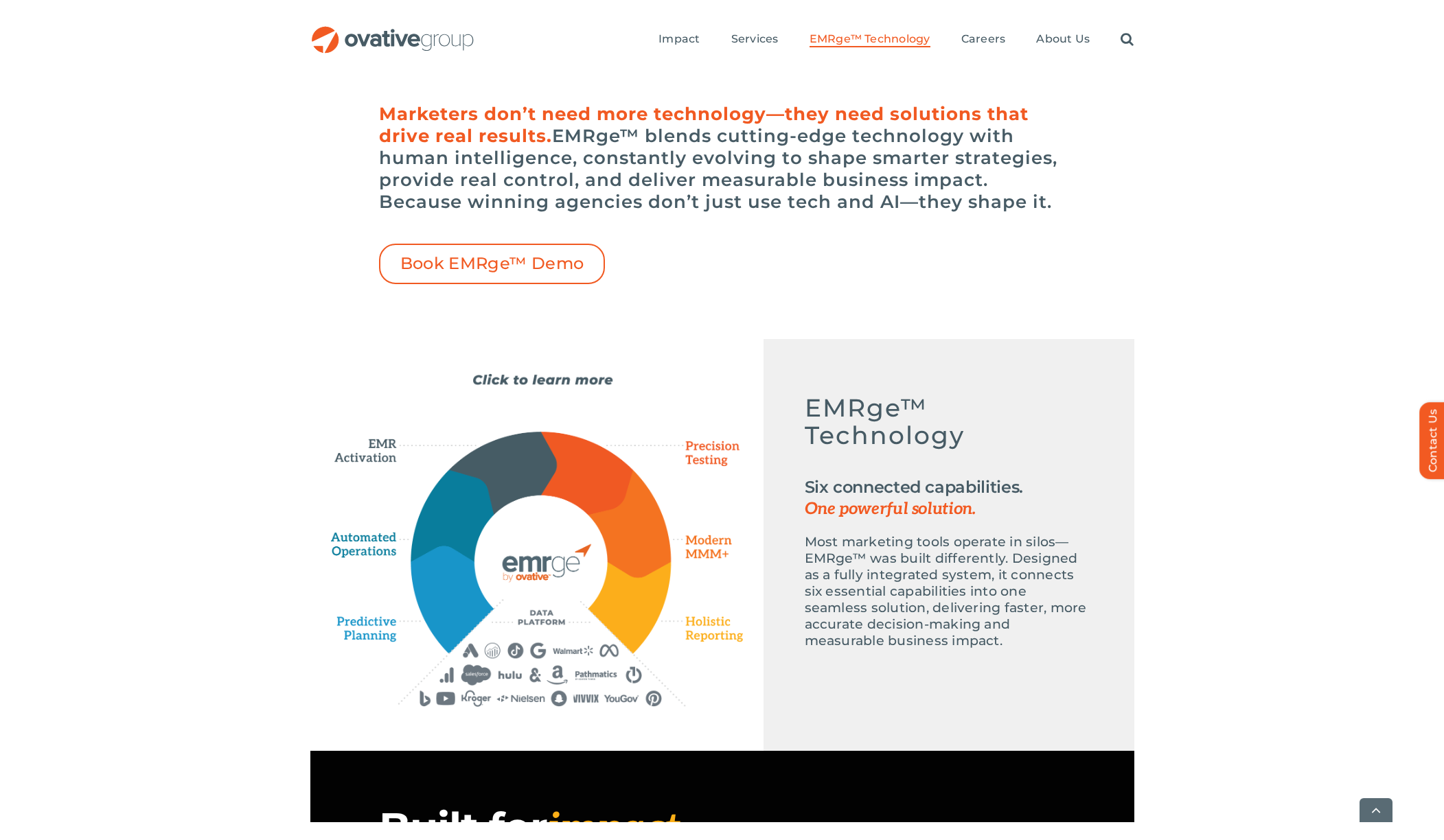
scroll to position [382, 0]
